Goal: Task Accomplishment & Management: Use online tool/utility

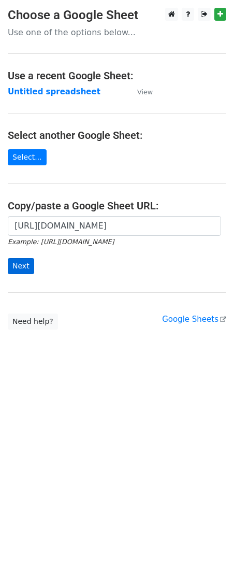
scroll to position [0, 210]
type input "[URL][DOMAIN_NAME]"
click at [17, 265] on input "Next" at bounding box center [21, 266] width 26 height 16
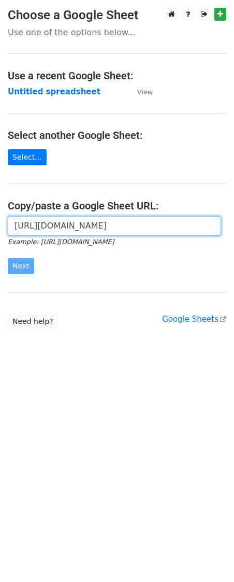
click at [55, 223] on input "[URL][DOMAIN_NAME]" at bounding box center [114, 226] width 213 height 20
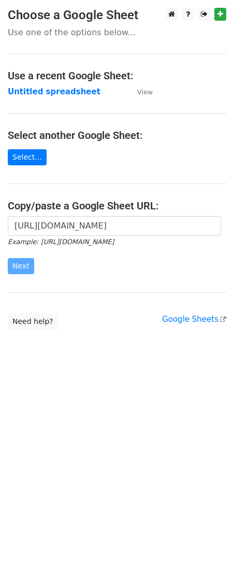
click at [130, 276] on div "[URL][DOMAIN_NAME] Example: [URL][DOMAIN_NAME] Next" at bounding box center [117, 250] width 234 height 68
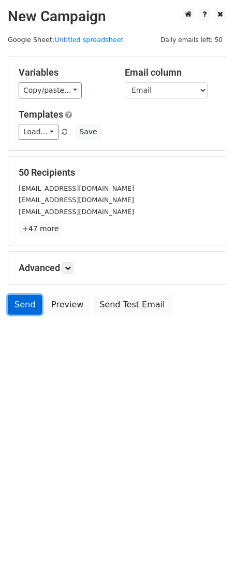
click at [17, 302] on link "Send" at bounding box center [25, 305] width 34 height 20
click at [30, 307] on link "Send" at bounding box center [25, 305] width 34 height 20
click at [30, 311] on link "Send" at bounding box center [25, 305] width 34 height 20
